Goal: Find contact information: Find contact information

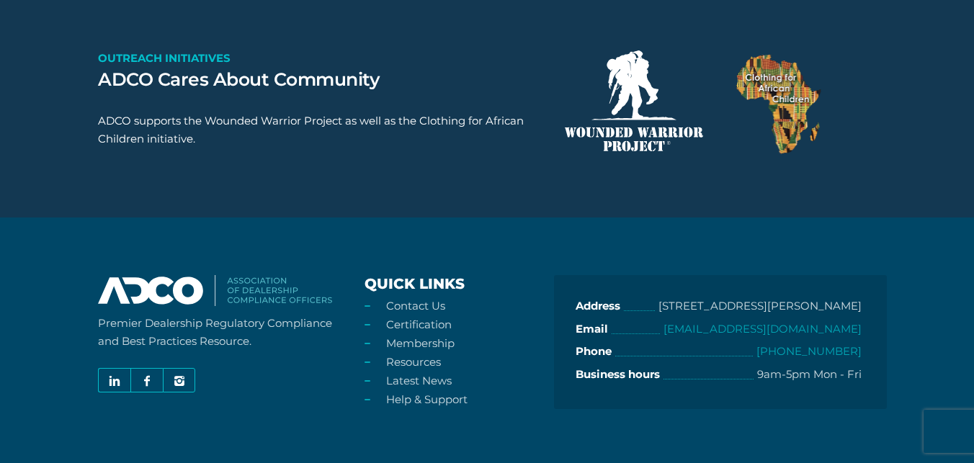
scroll to position [2569, 0]
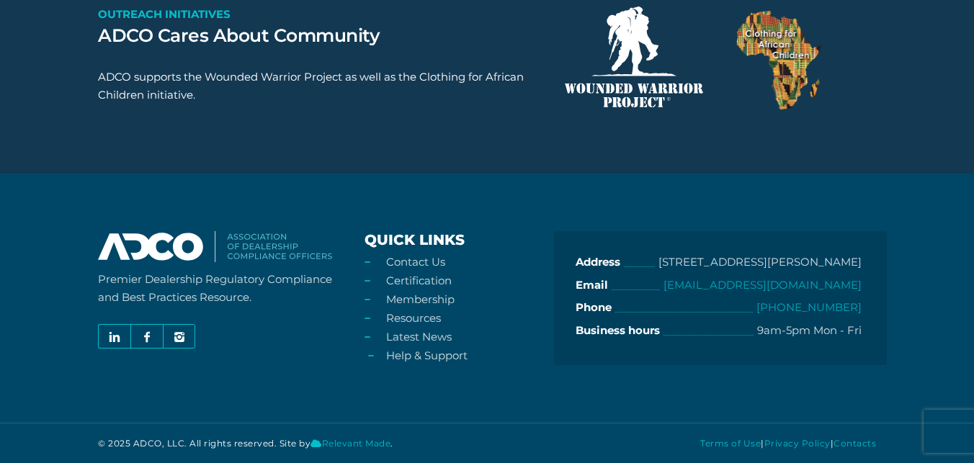
click at [430, 354] on link "Help & Support" at bounding box center [426, 356] width 81 height 14
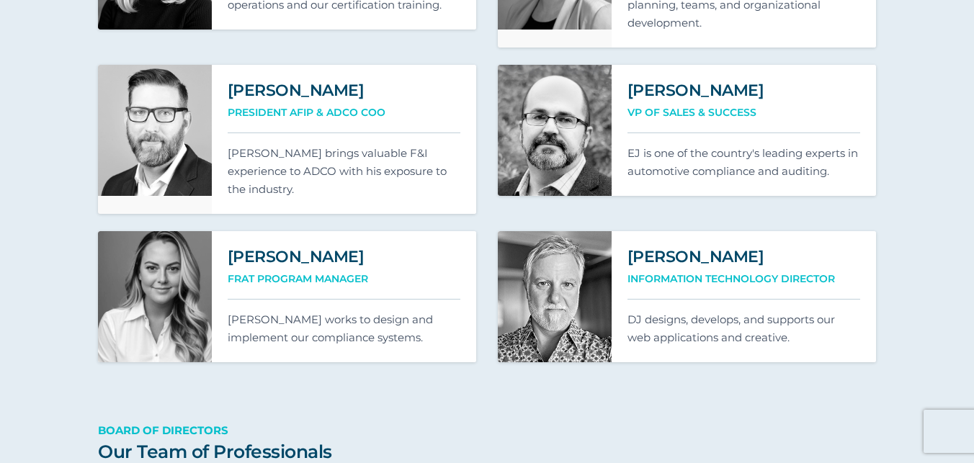
scroll to position [1077, 0]
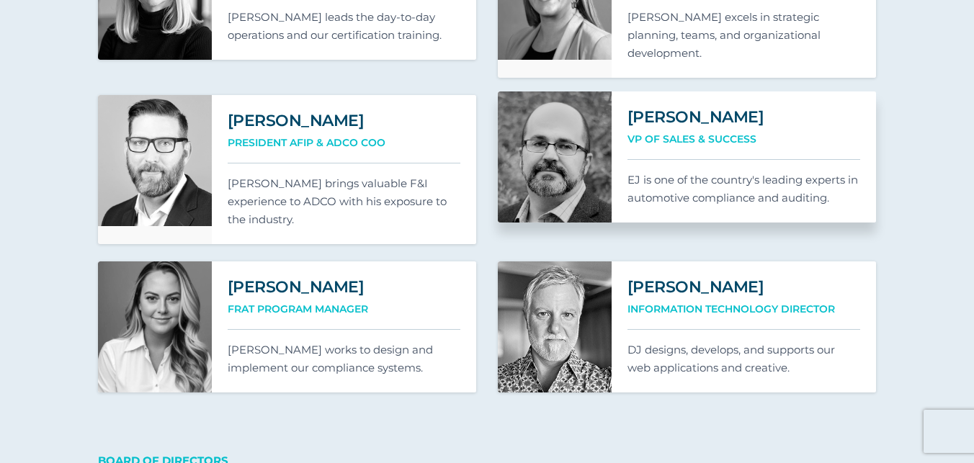
click at [572, 162] on link at bounding box center [555, 156] width 114 height 131
click at [579, 163] on link at bounding box center [555, 156] width 114 height 131
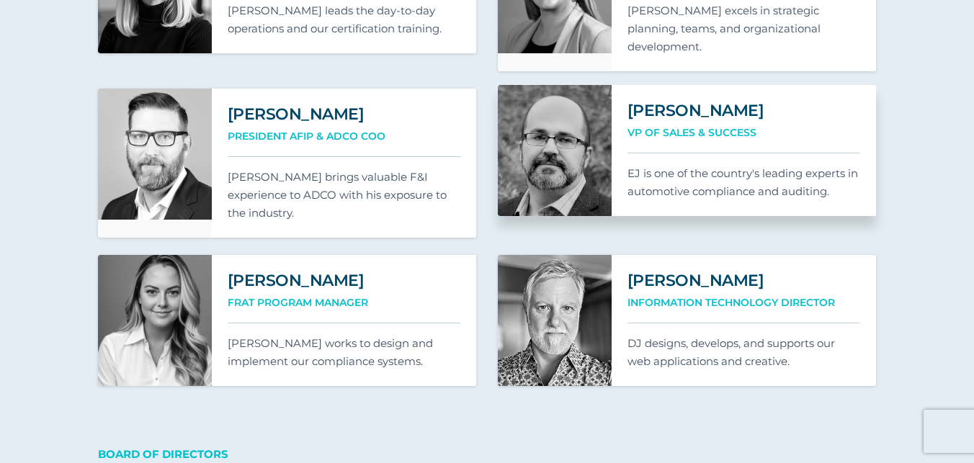
click at [578, 163] on link at bounding box center [555, 150] width 114 height 131
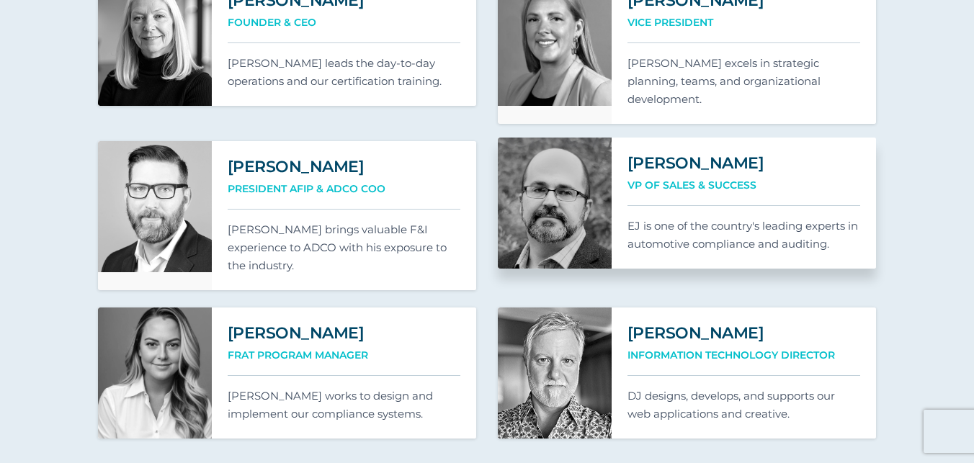
scroll to position [1030, 0]
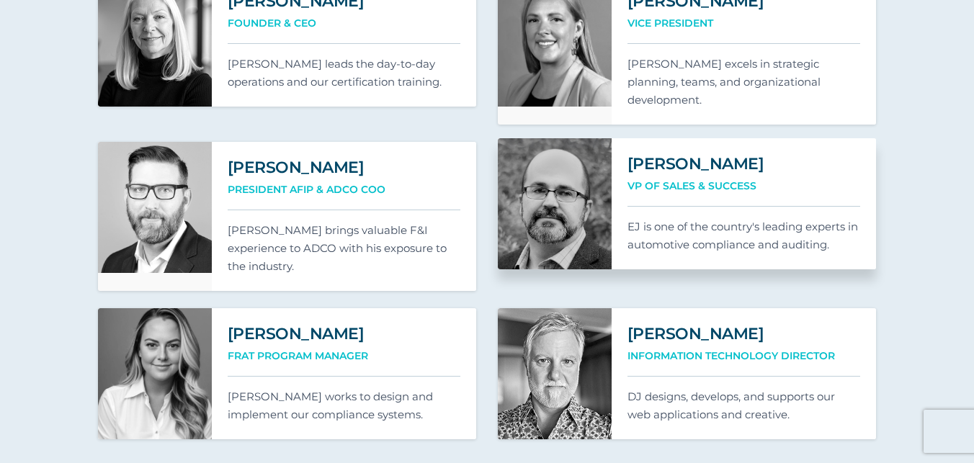
click at [573, 187] on link at bounding box center [555, 203] width 114 height 131
click at [654, 167] on h2 "EJ Shelby" at bounding box center [743, 163] width 233 height 19
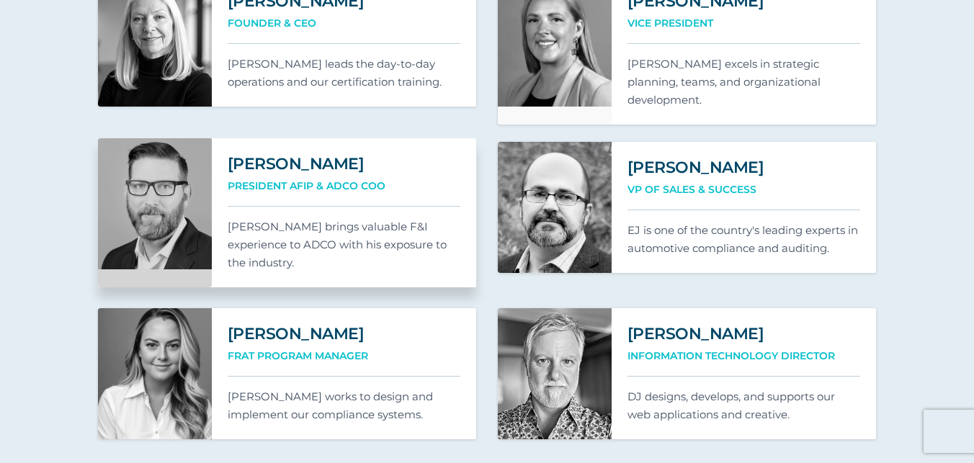
click at [217, 207] on div "Shannon Robertson President AFIP & ADCO COO Shannon brings valuable F&I experie…" at bounding box center [344, 212] width 265 height 149
click at [156, 214] on link at bounding box center [155, 212] width 114 height 149
click at [200, 246] on link at bounding box center [155, 212] width 114 height 149
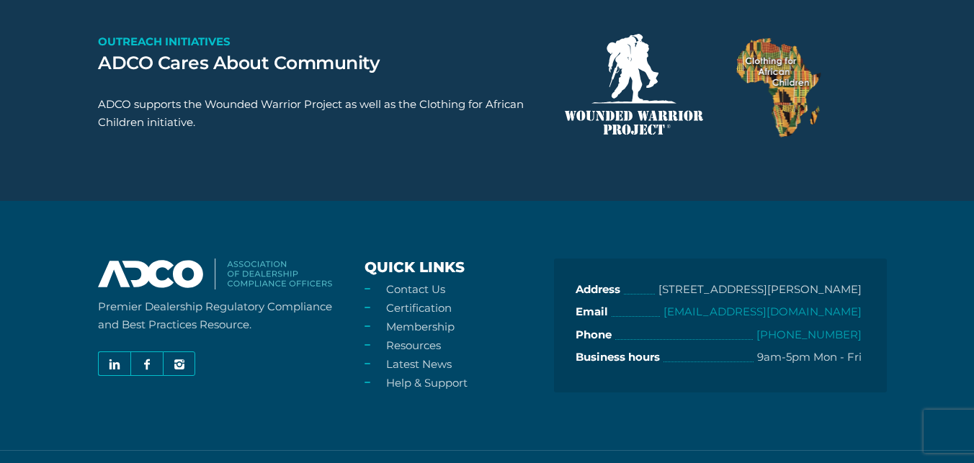
scroll to position [2591, 0]
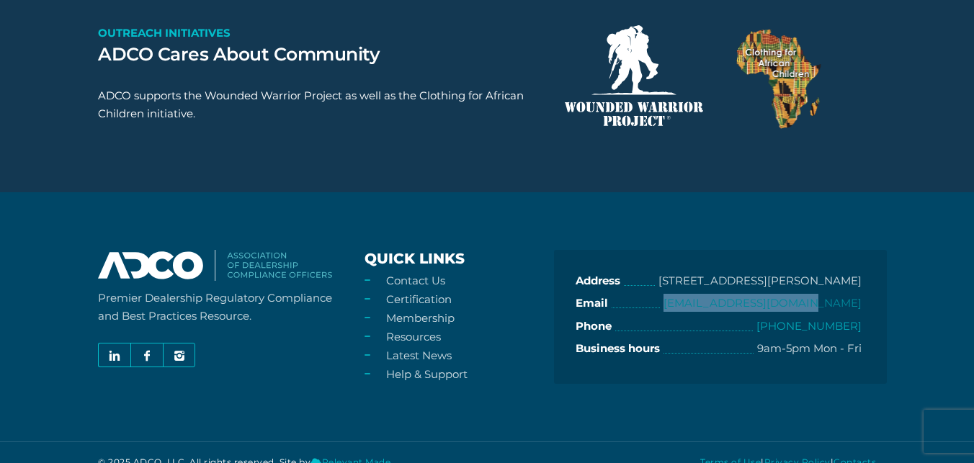
drag, startPoint x: 866, startPoint y: 284, endPoint x: 716, endPoint y: 289, distance: 150.6
click at [712, 290] on div "Address 4104 Felps Drive, Colleyville, TX Email info@adcocommunity.com Phone (6…" at bounding box center [720, 317] width 333 height 134
copy link "[EMAIL_ADDRESS][DOMAIN_NAME]"
